Goal: Task Accomplishment & Management: Manage account settings

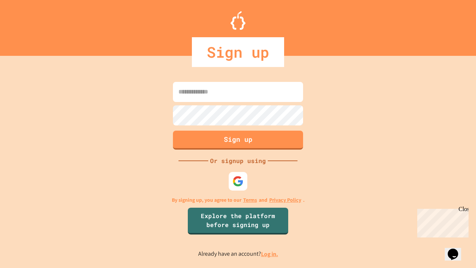
click at [270, 254] on link "Log in." at bounding box center [269, 254] width 17 height 8
